Goal: Transaction & Acquisition: Purchase product/service

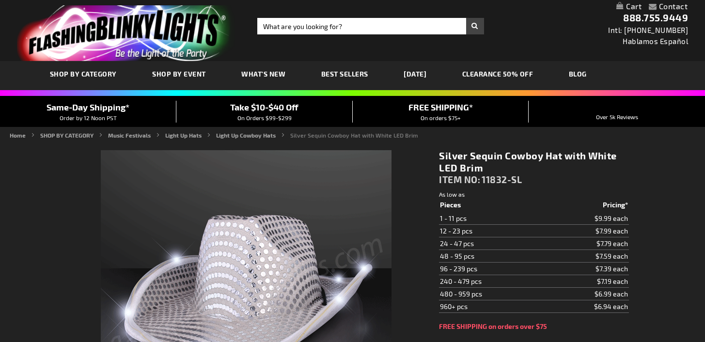
type input "5644"
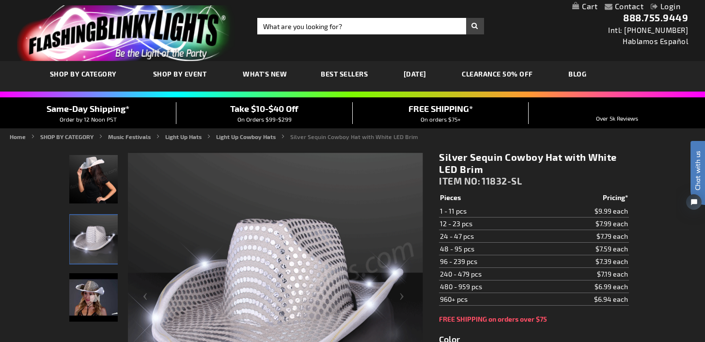
scroll to position [164, 0]
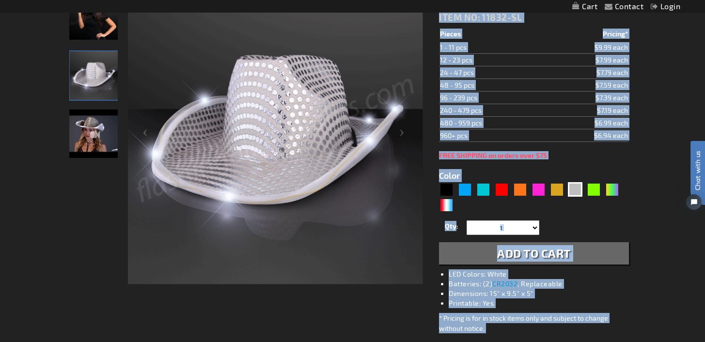
drag, startPoint x: 705, startPoint y: 77, endPoint x: 706, endPoint y: 36, distance: 41.2
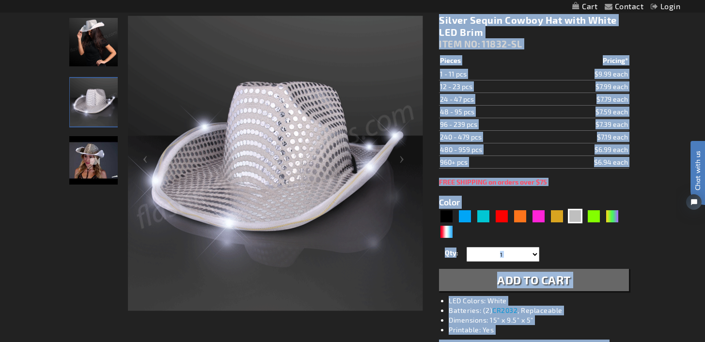
scroll to position [138, 0]
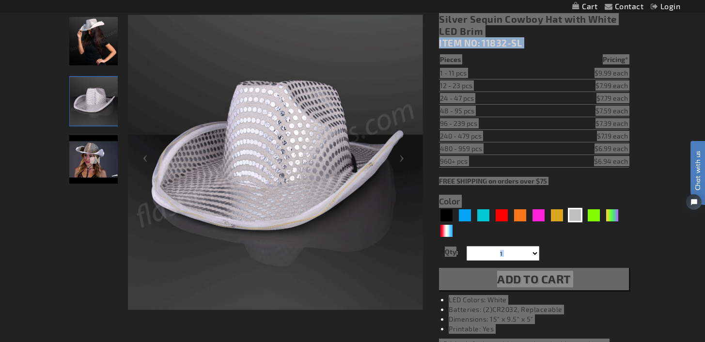
click html "Chat with us"
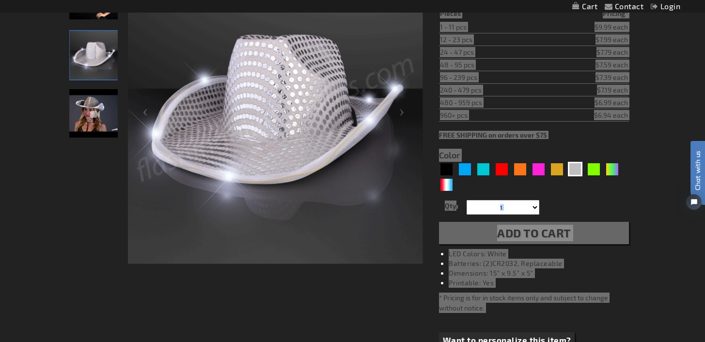
scroll to position [206, 0]
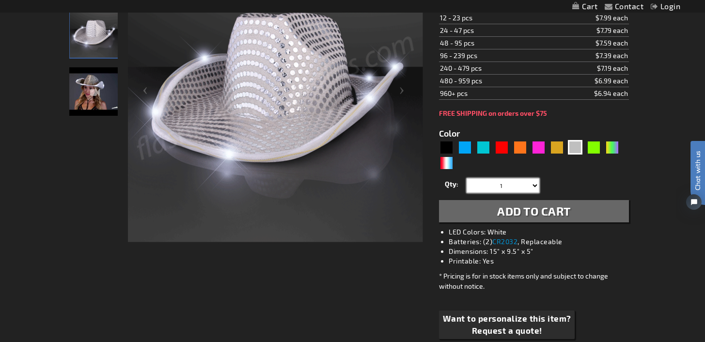
click at [513, 185] on select "1 2 3 4 5 6 7 8 9 10 11 12 24 36 48 60 72 84 96 108 120" at bounding box center [503, 185] width 73 height 15
select select "72"
click at [467, 178] on select "1 2 3 4 5 6 7 8 9 10 11 12 24 36 48 60 72 84 96 108 120" at bounding box center [503, 185] width 73 height 15
click at [551, 211] on span "Add to Cart" at bounding box center [534, 211] width 74 height 14
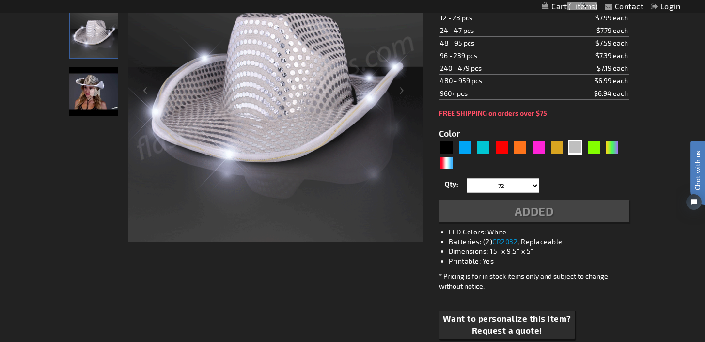
scroll to position [228, 0]
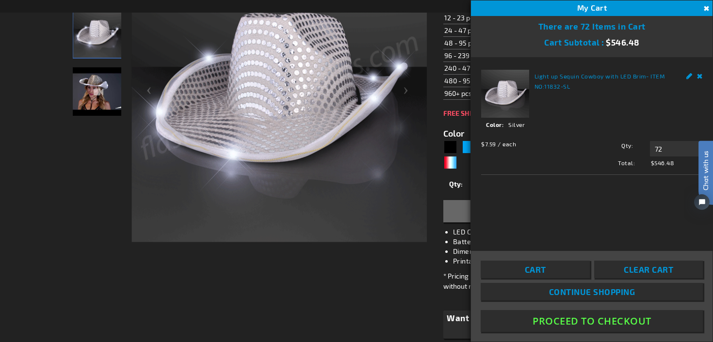
click at [703, 8] on button "Close" at bounding box center [705, 8] width 11 height 11
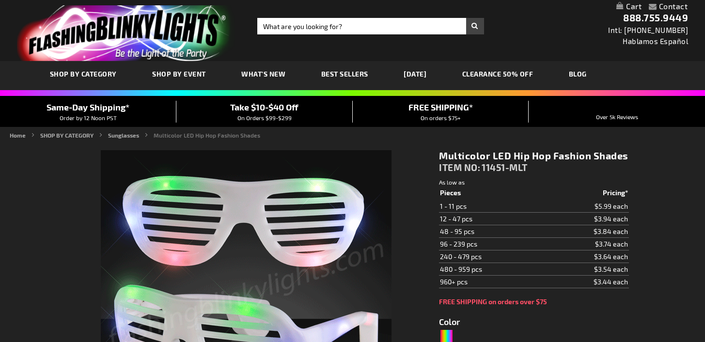
type input "5659"
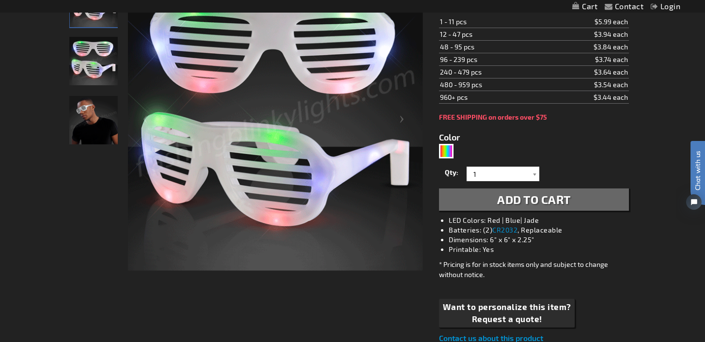
scroll to position [181, 0]
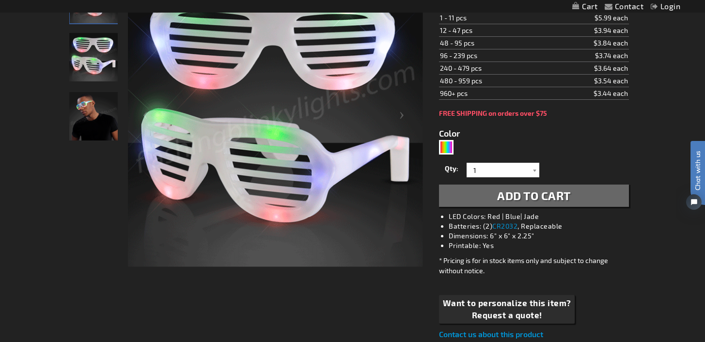
click at [513, 161] on div "Qty 1 2 3 4 5 6 7 8 9 10 11 12 24 36 48 60 72 84 96 108 120 132 144 156 168" at bounding box center [534, 169] width 190 height 19
click at [501, 170] on input "1" at bounding box center [504, 170] width 70 height 15
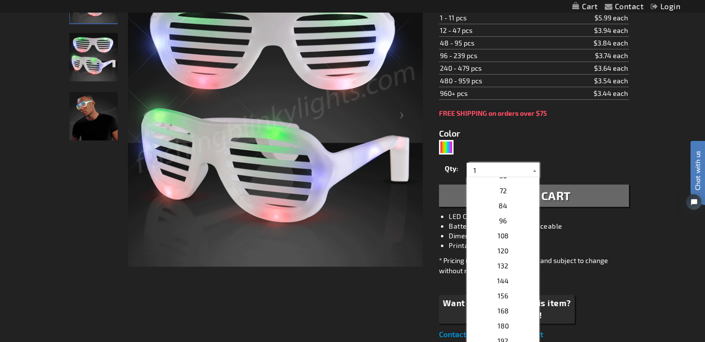
scroll to position [230, 0]
click at [512, 199] on p "72" at bounding box center [503, 195] width 73 height 15
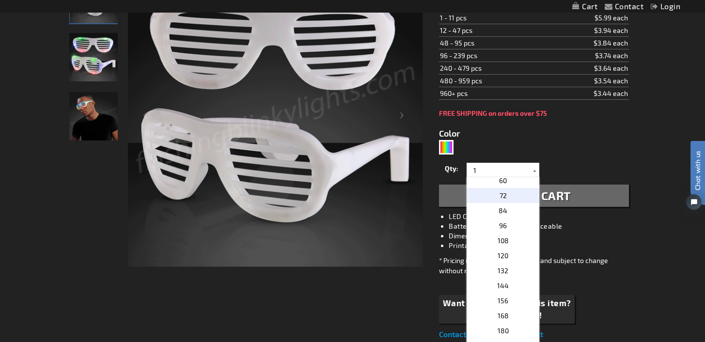
type input "72"
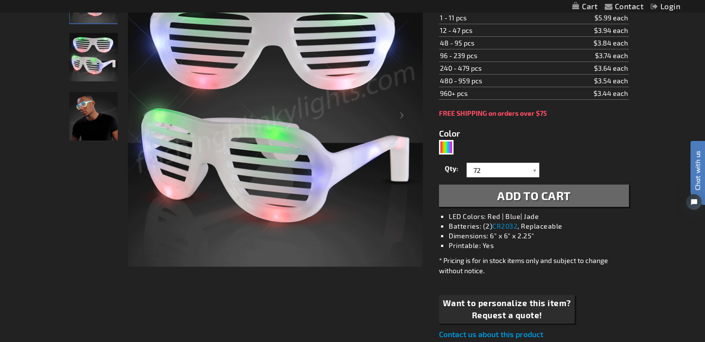
click at [548, 197] on span "Add to Cart" at bounding box center [534, 196] width 74 height 14
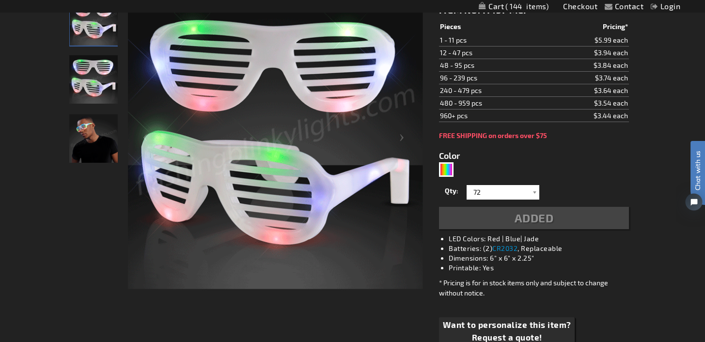
scroll to position [203, 0]
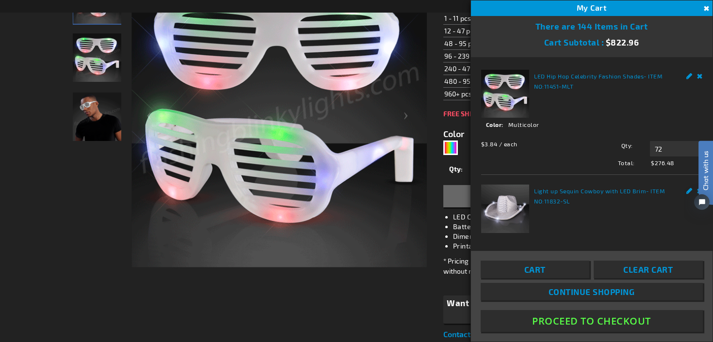
click at [703, 10] on button "Close" at bounding box center [705, 8] width 11 height 11
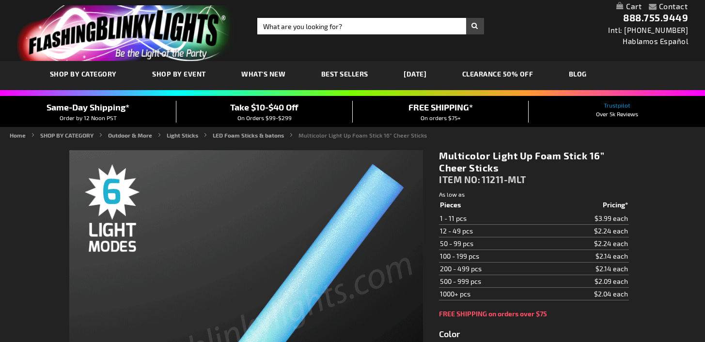
type input "5659"
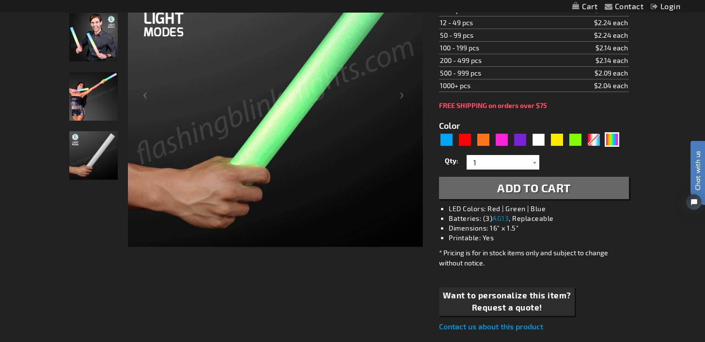
scroll to position [239, 0]
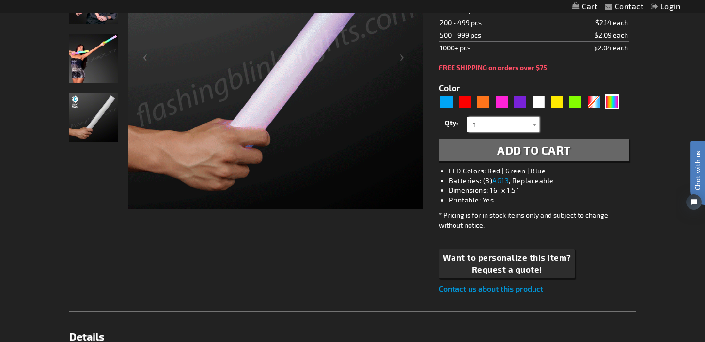
click at [517, 128] on input "1" at bounding box center [504, 124] width 70 height 15
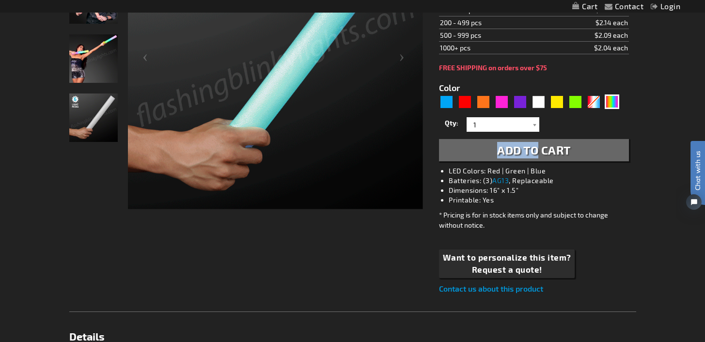
drag, startPoint x: 531, startPoint y: 135, endPoint x: 536, endPoint y: 149, distance: 14.4
click at [536, 149] on div "Qty 1 2 3 4 5 6 7 8 9 10 11 12 24 36 48 60 72 84 96 108 120 132 144 156 168 180…" at bounding box center [534, 138] width 190 height 47
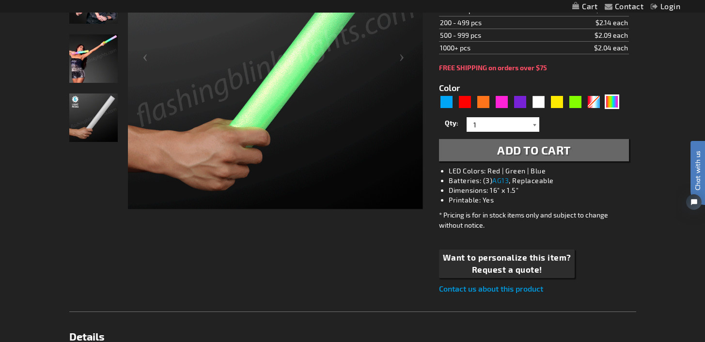
click at [532, 127] on div at bounding box center [535, 124] width 10 height 15
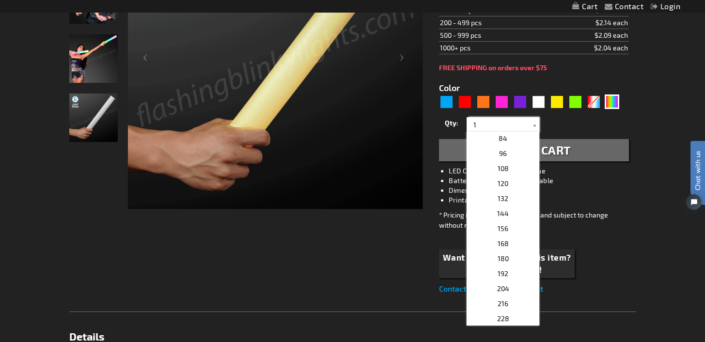
scroll to position [234, 0]
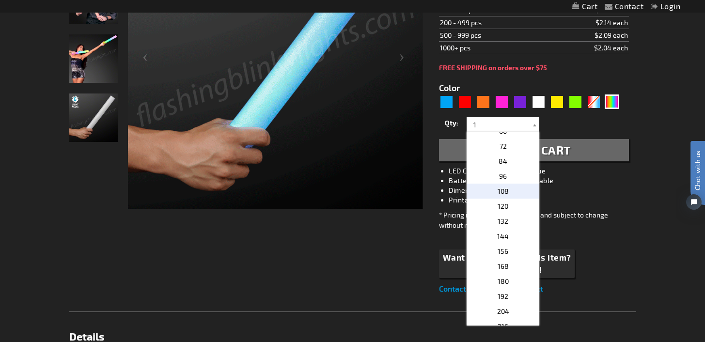
click at [499, 191] on span "108" at bounding box center [503, 191] width 11 height 8
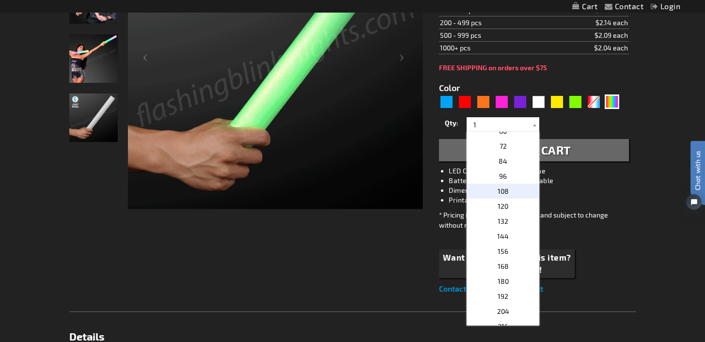
type input "108"
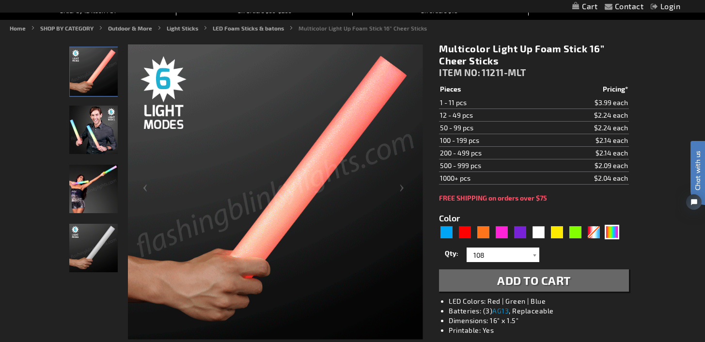
scroll to position [153, 0]
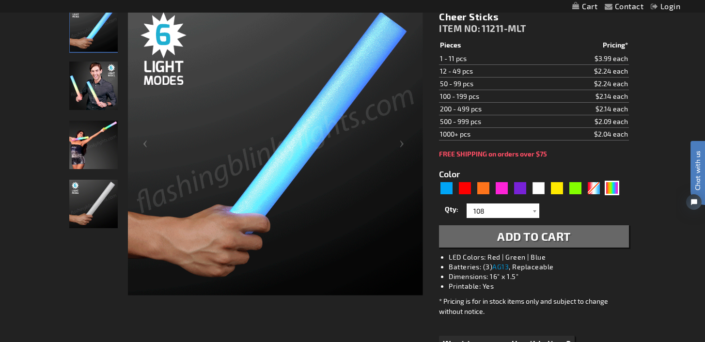
click at [532, 240] on span "Add to Cart" at bounding box center [534, 236] width 74 height 14
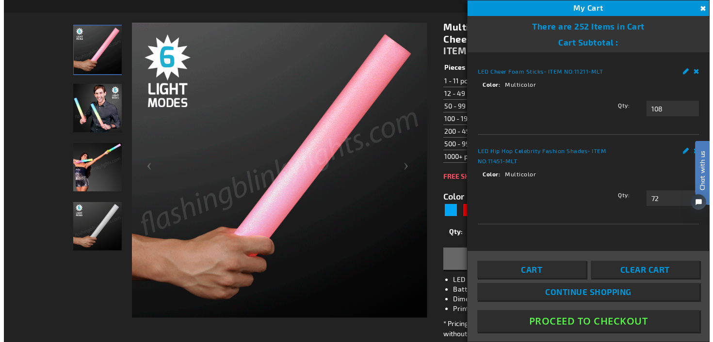
scroll to position [175, 0]
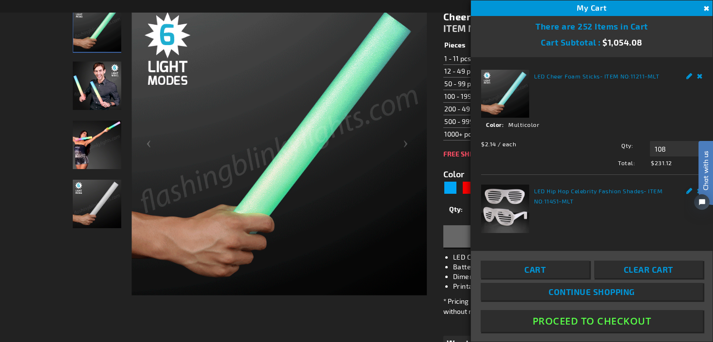
click at [705, 20] on div "There are 252 Items in Cart" at bounding box center [591, 24] width 241 height 16
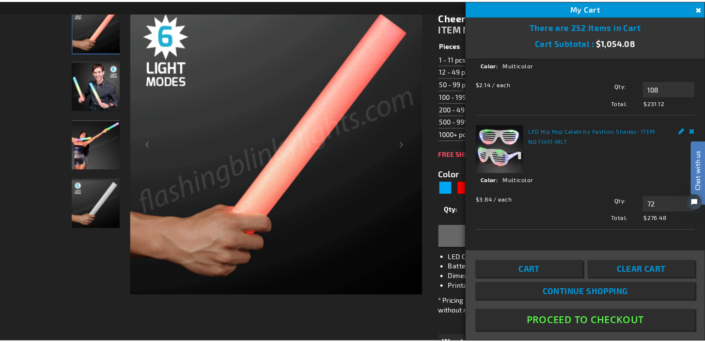
scroll to position [172, 0]
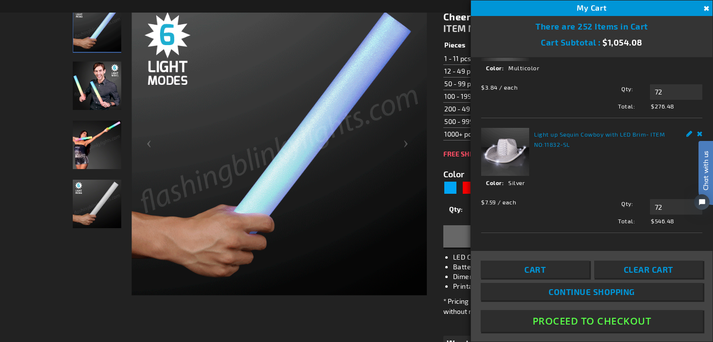
click at [572, 320] on button "Proceed To Checkout" at bounding box center [591, 321] width 222 height 22
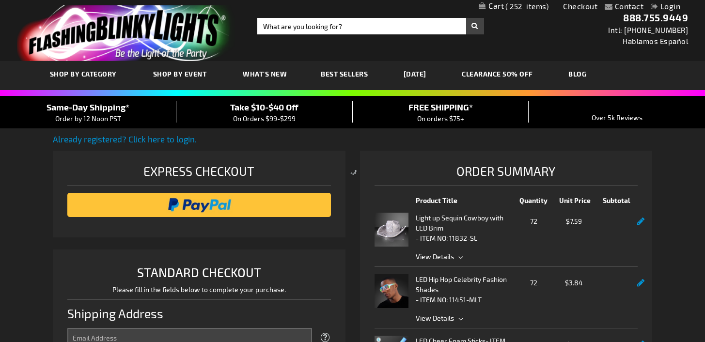
select select "US"
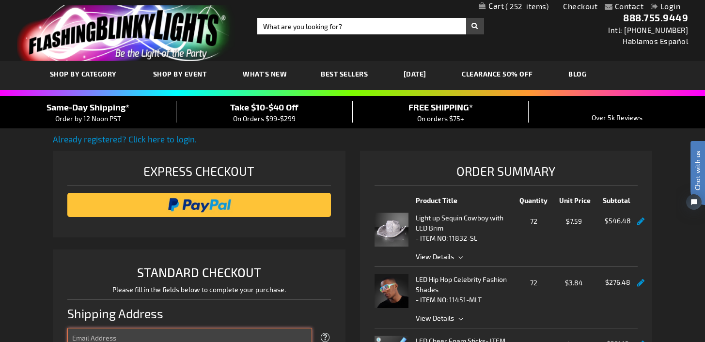
type input "[PERSON_NAME][EMAIL_ADDRESS][DOMAIN_NAME]"
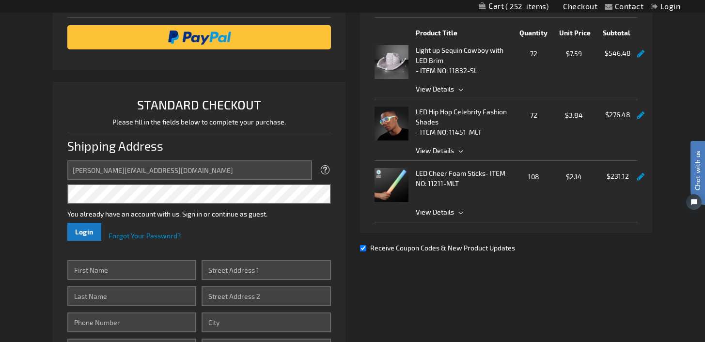
scroll to position [171, 0]
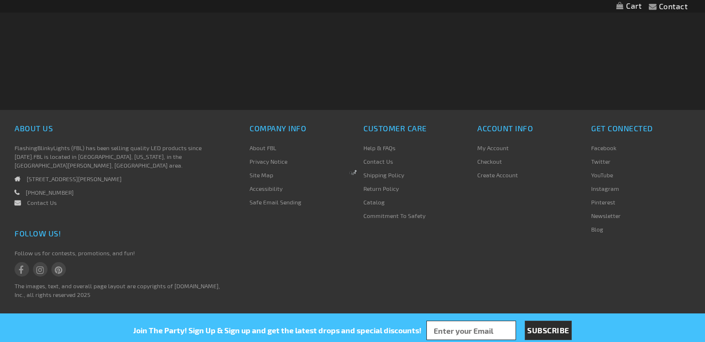
scroll to position [171, 0]
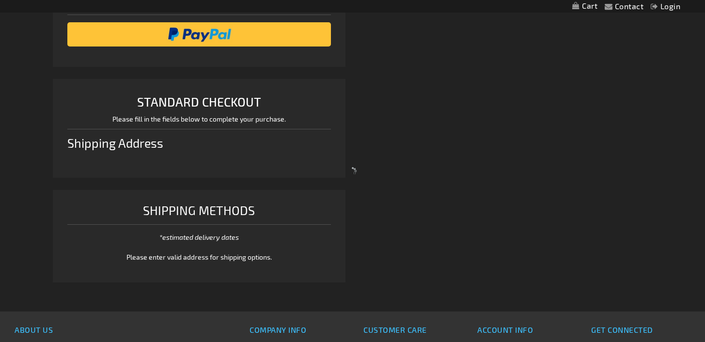
select select "US"
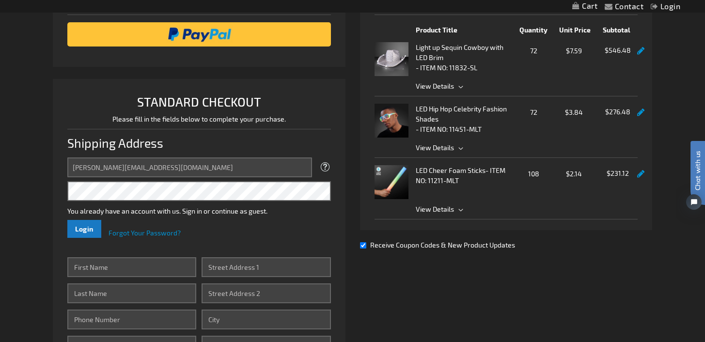
scroll to position [0, 0]
click at [364, 244] on input "Receive Coupon Codes & New Product Updates" at bounding box center [363, 245] width 6 height 6
checkbox input "false"
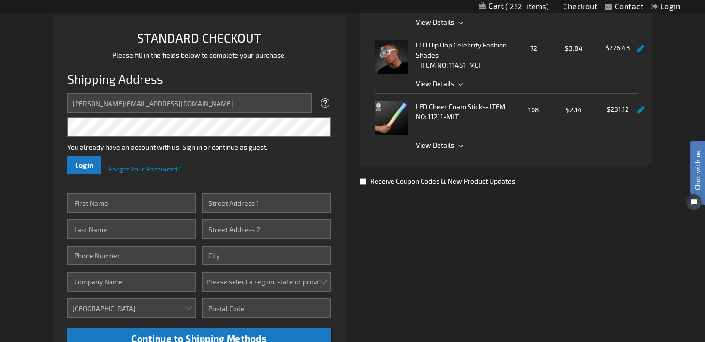
scroll to position [249, 0]
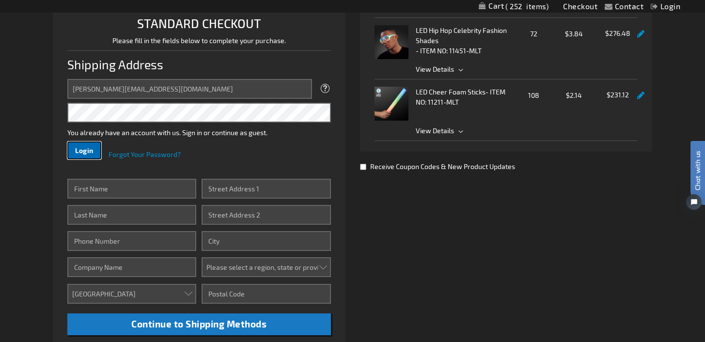
click at [77, 150] on span "Login" at bounding box center [84, 150] width 18 height 8
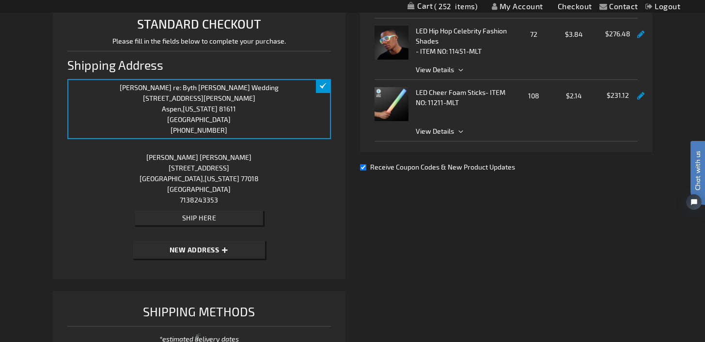
click at [198, 173] on div "[PERSON_NAME] [STREET_ADDRESS][US_STATE] 7138243353 Edit Ship Here" at bounding box center [198, 190] width 263 height 82
click at [365, 167] on input "Receive Coupon Codes & New Product Updates" at bounding box center [363, 167] width 6 height 6
checkbox input "false"
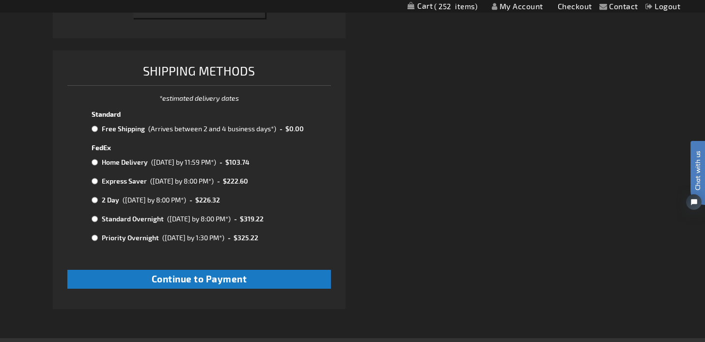
scroll to position [484, 0]
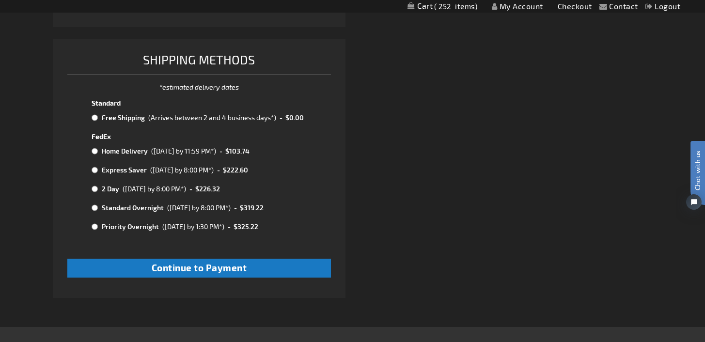
click at [93, 116] on input "radio" at bounding box center [95, 118] width 6 height 8
radio input "true"
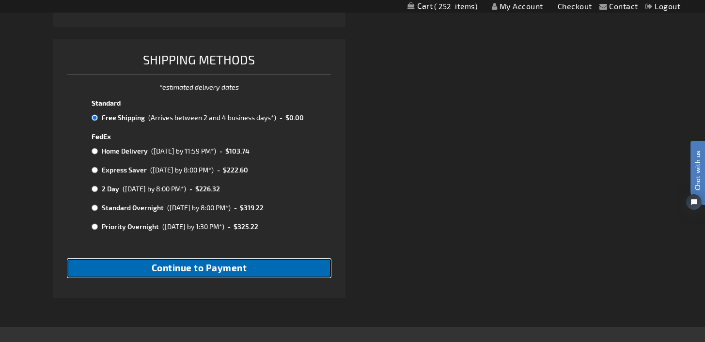
click at [162, 273] on button "Continue to Payment" at bounding box center [198, 268] width 263 height 19
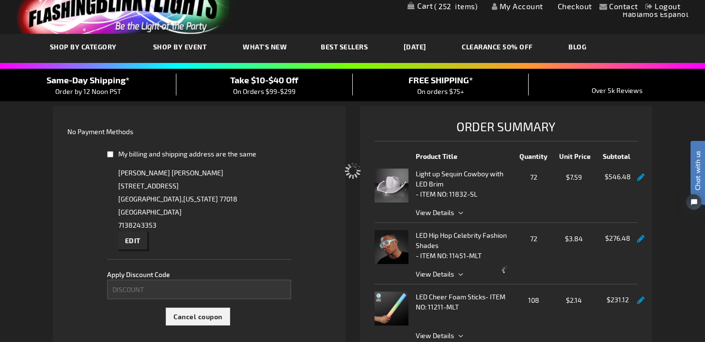
scroll to position [2, 0]
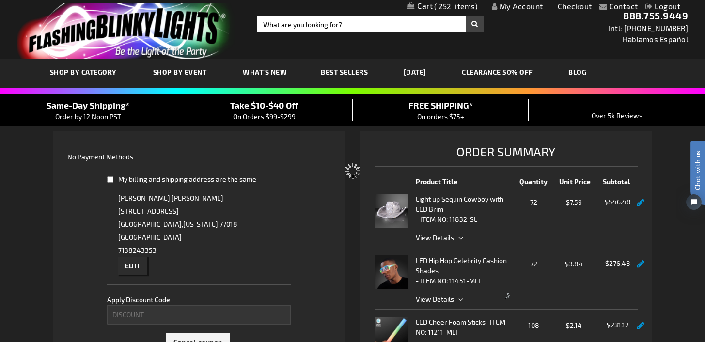
select select "f4028f407b1ad282728a658d54b2d101d5b42df7"
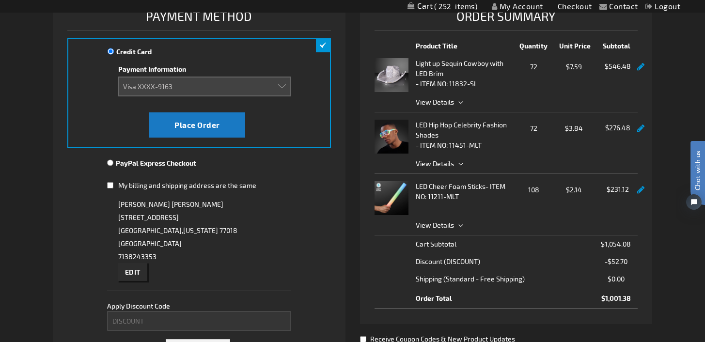
scroll to position [143, 0]
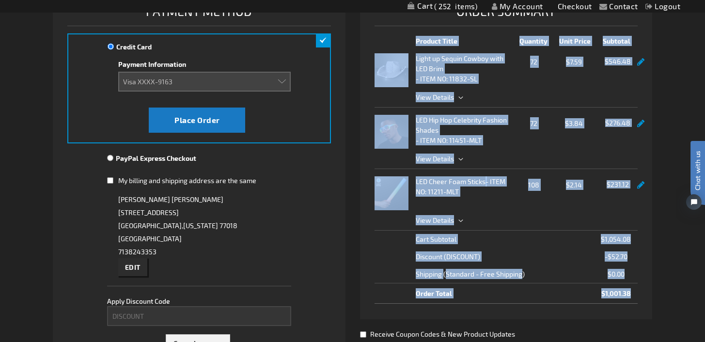
drag, startPoint x: 619, startPoint y: 294, endPoint x: 380, endPoint y: 41, distance: 348.1
click at [380, 41] on div "Order Summary Product Title Quantity Unit Price Subtotal Light up Sequin Cowboy…" at bounding box center [506, 155] width 292 height 329
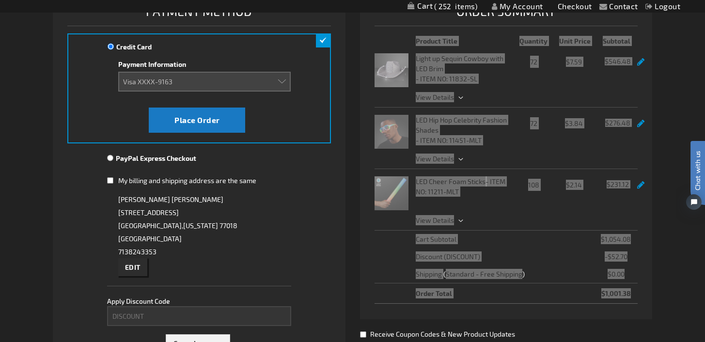
click html "Chat with us"
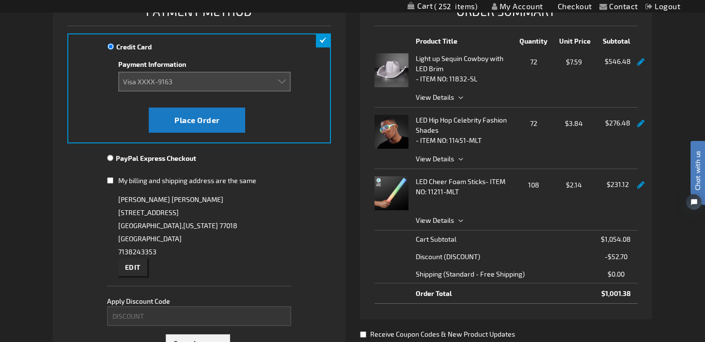
click at [670, 276] on div "Contact Compare Products My Account Checkout Logout Skip to Content My Cart 252…" at bounding box center [352, 345] width 705 height 977
